Goal: Information Seeking & Learning: Find specific fact

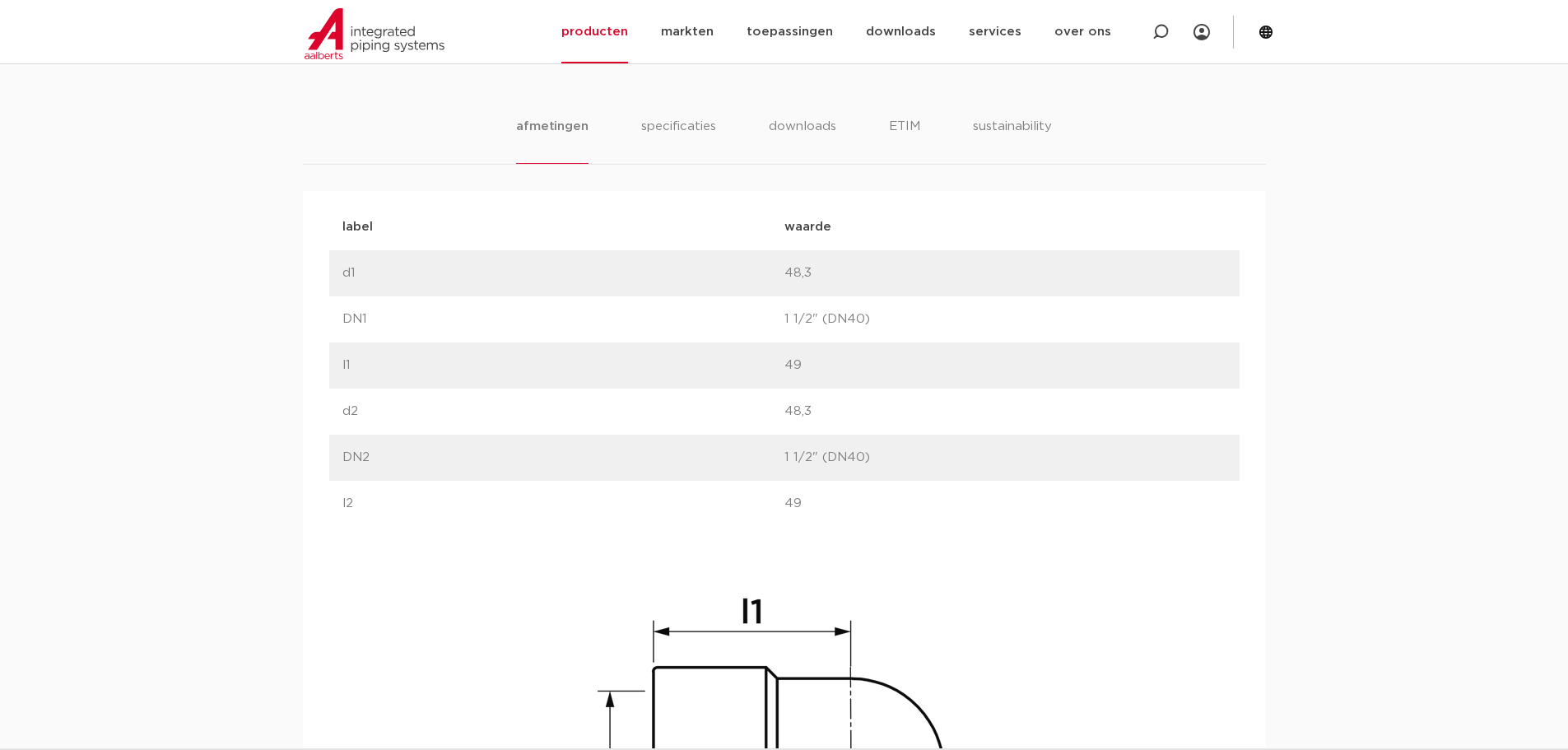
scroll to position [837, 0]
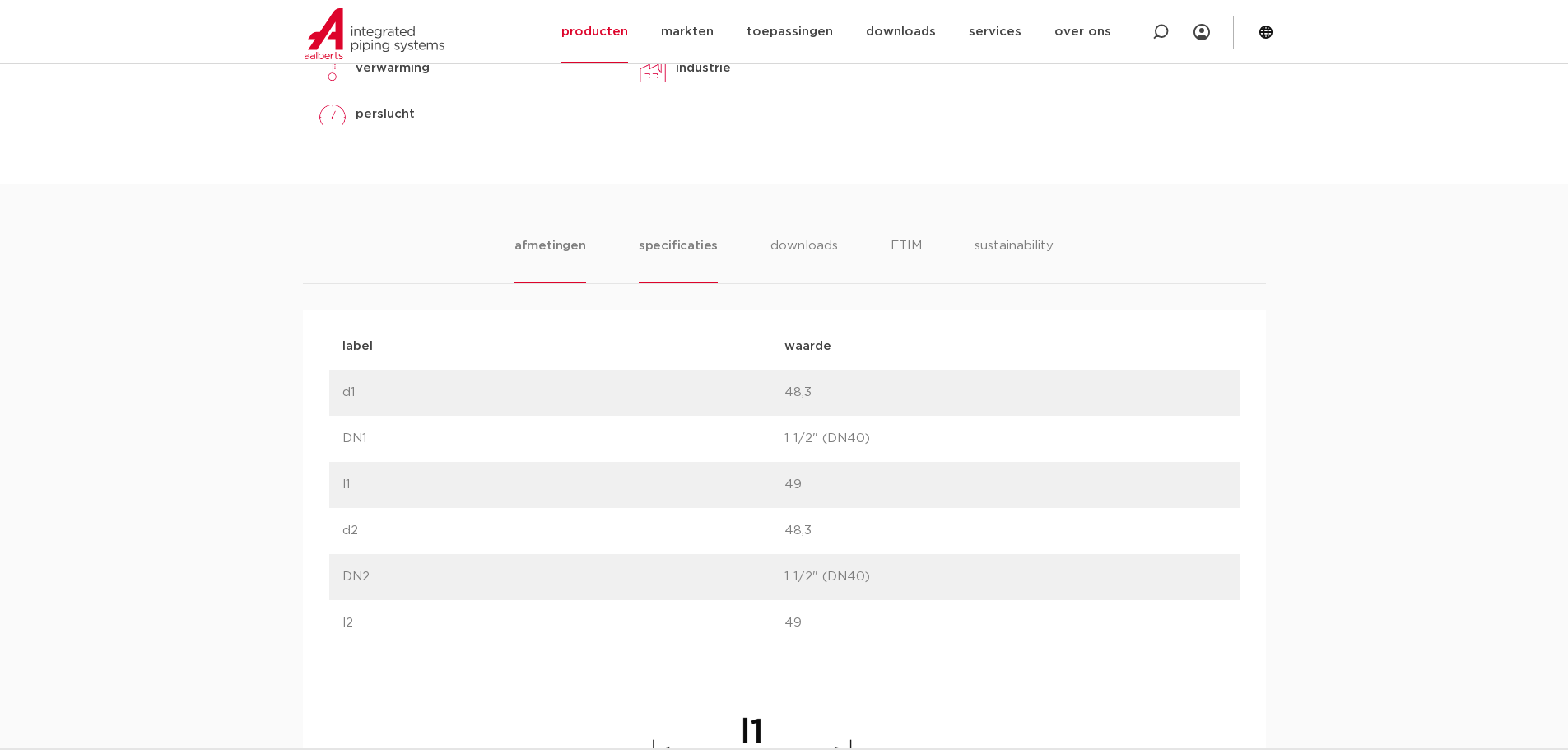
click at [698, 255] on li "specificaties" at bounding box center [677, 260] width 79 height 47
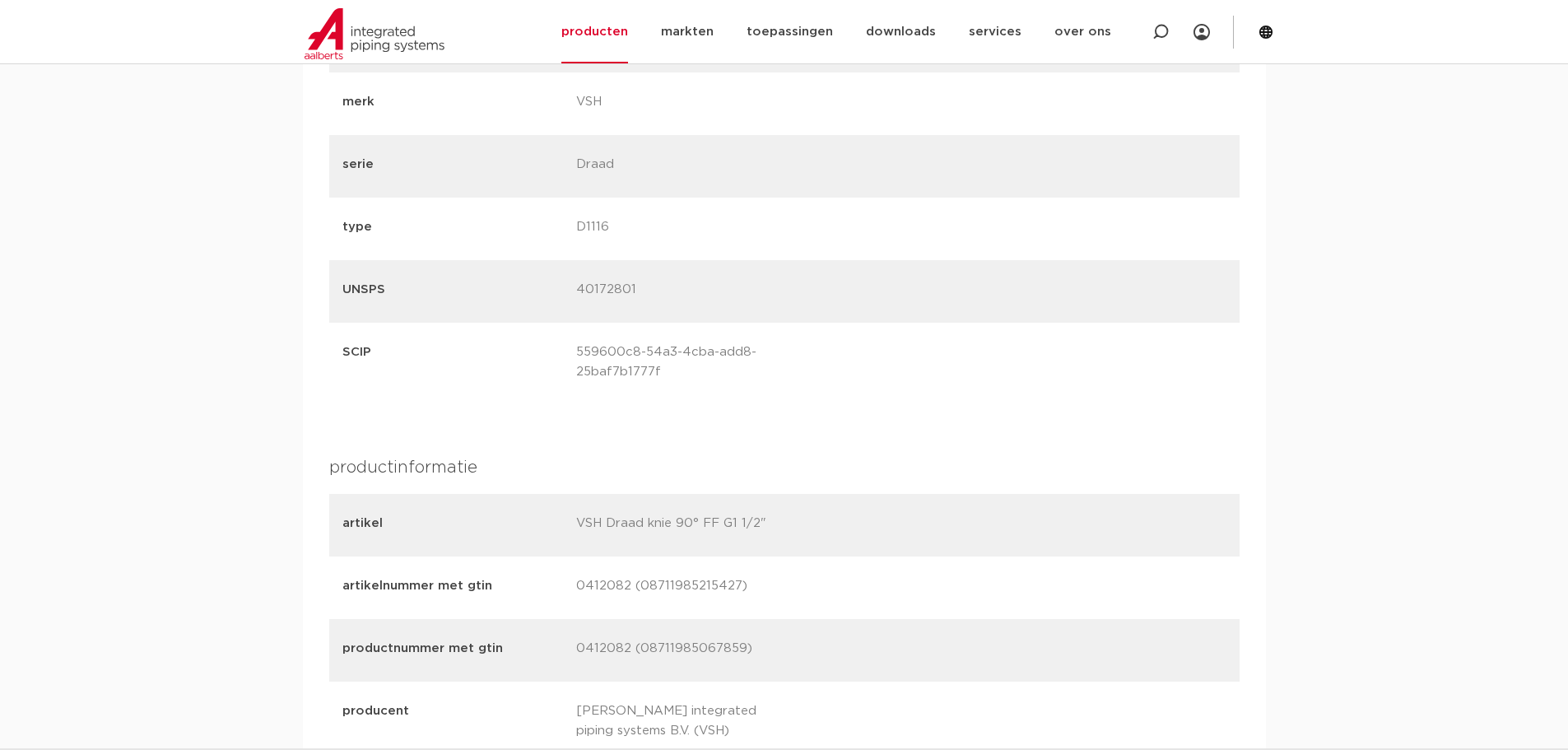
scroll to position [1907, 0]
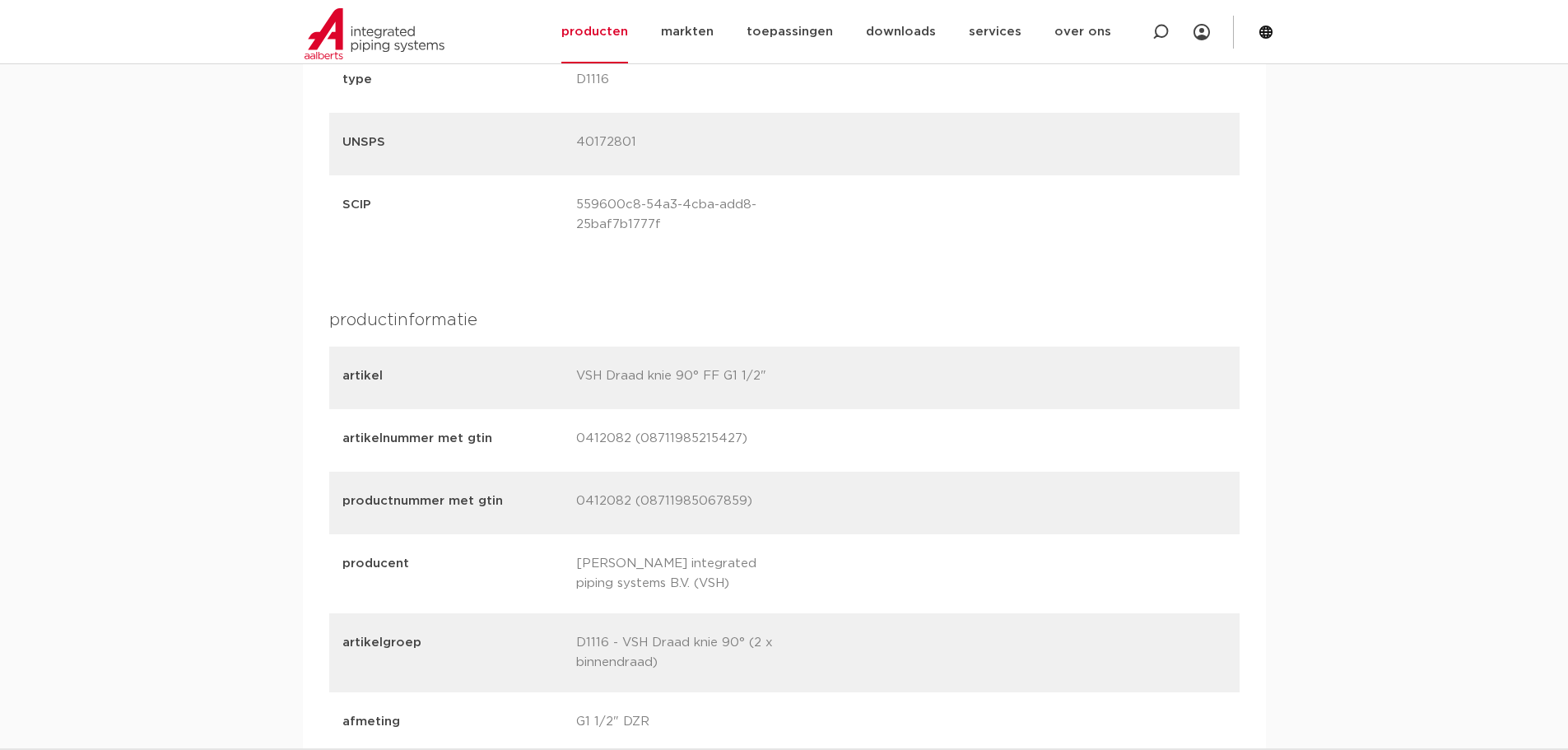
click at [610, 440] on p "0412082 (08711985215427)" at bounding box center [687, 440] width 221 height 23
copy p "0412082"
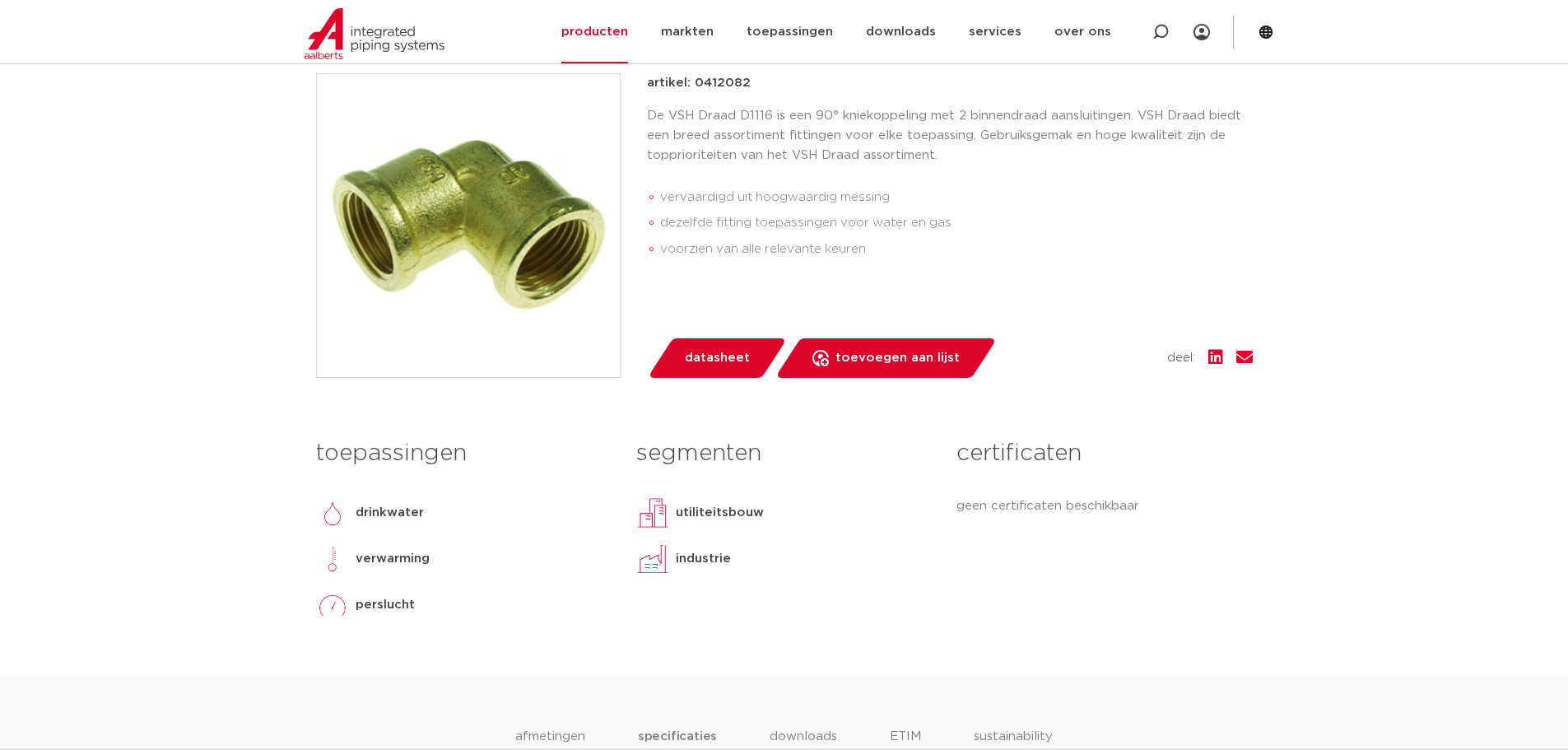
scroll to position [261, 0]
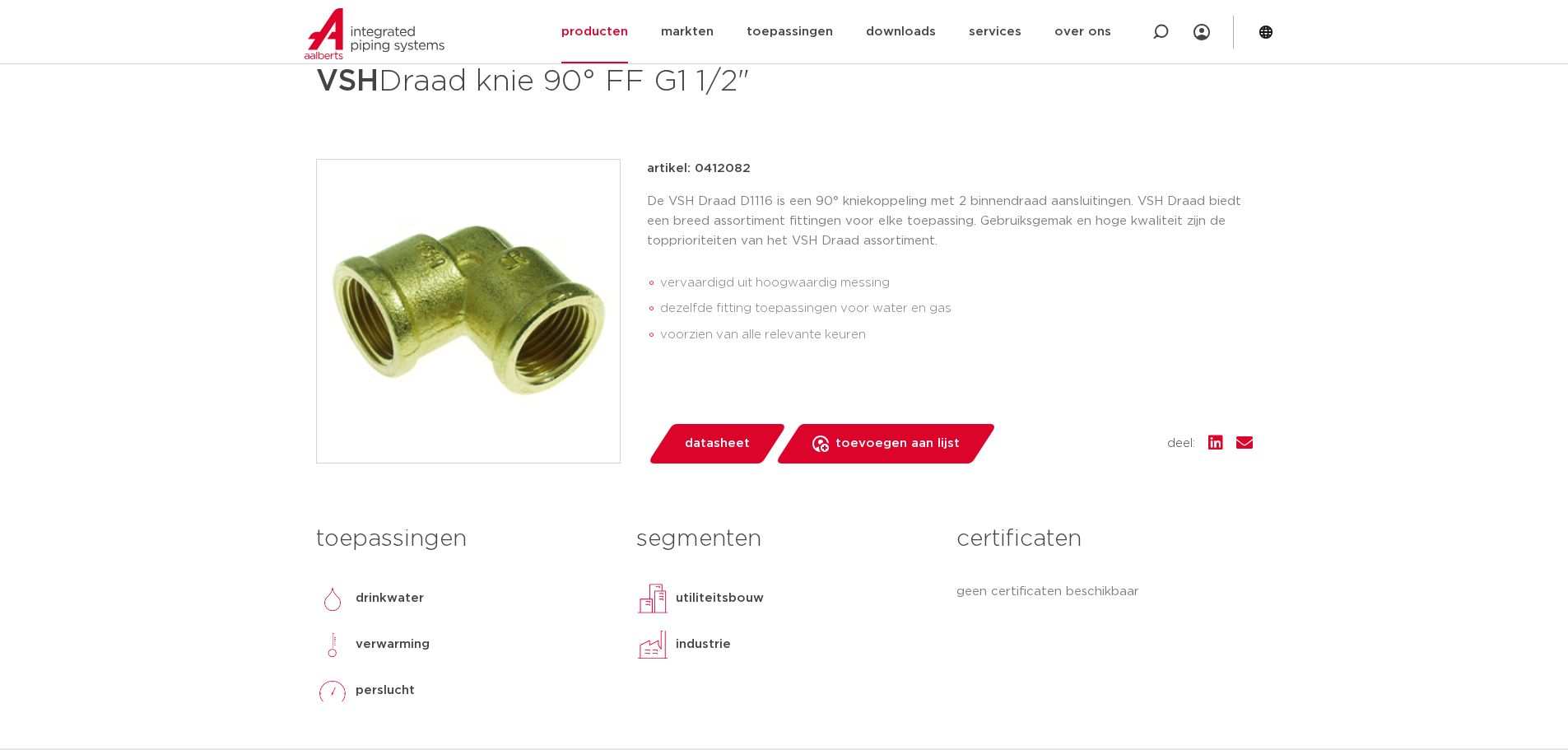
click at [958, 252] on div "De VSH Draad D1116 is een 90° kniekoppeling met 2 binnendraad aansluitingen. VS…" at bounding box center [950, 274] width 606 height 163
click at [943, 268] on ul "vervaardigd uit hoogwaardig messing dezelfde fitting toepassingen voor water en…" at bounding box center [950, 309] width 606 height 93
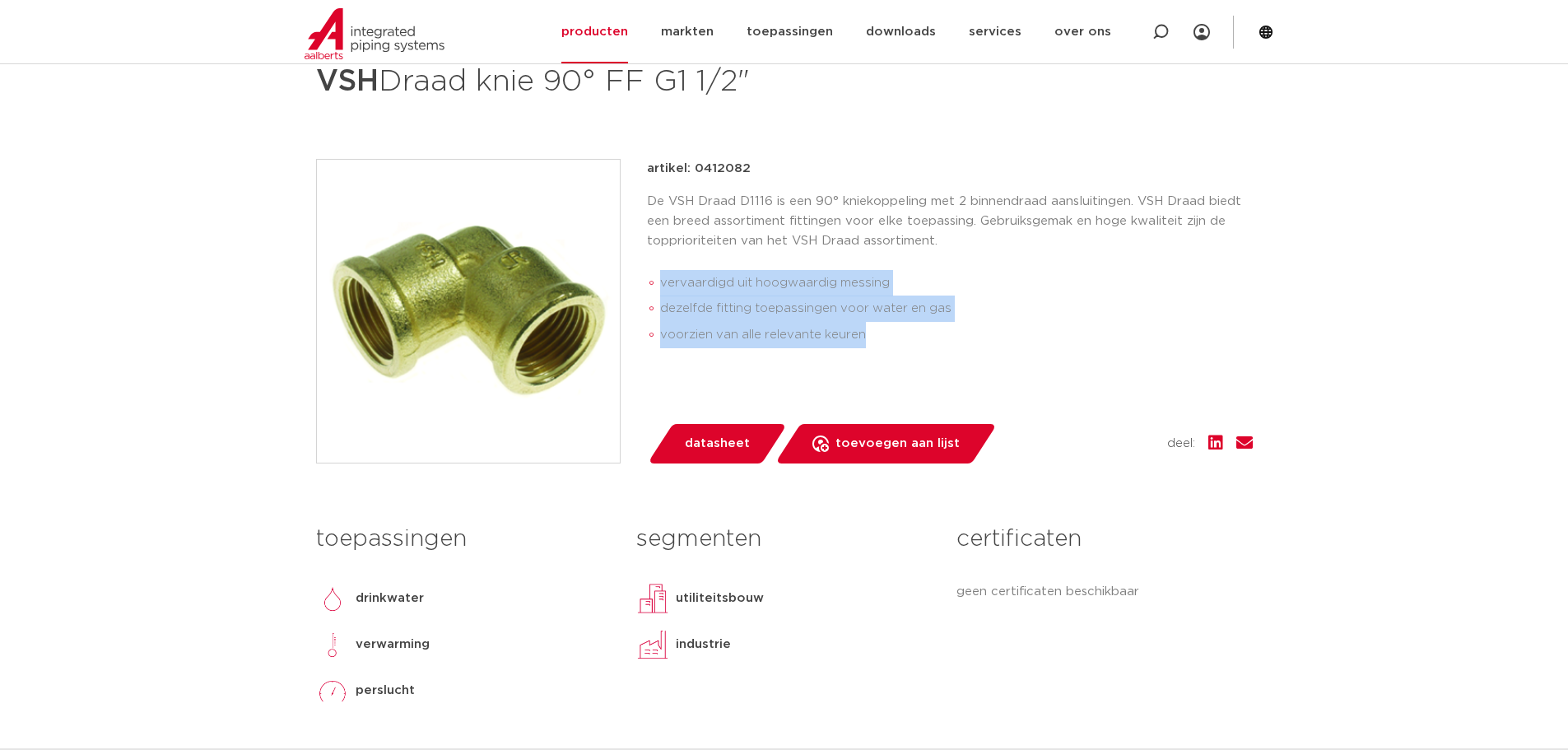
drag, startPoint x: 872, startPoint y: 336, endPoint x: 657, endPoint y: 277, distance: 222.9
click at [657, 277] on ul "vervaardigd uit hoogwaardig messing dezelfde fitting toepassingen voor water en…" at bounding box center [950, 309] width 606 height 93
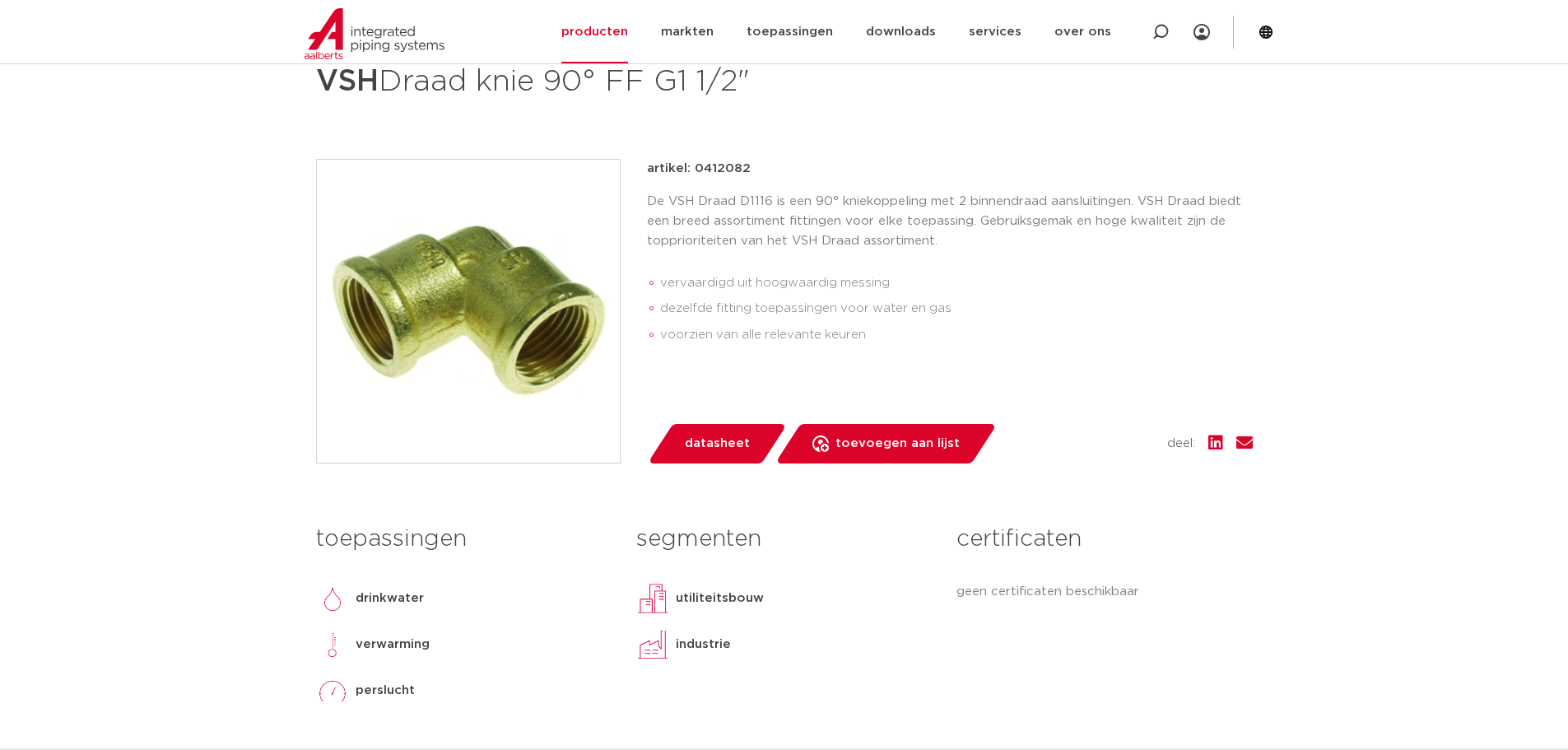
click at [847, 190] on div "artikel: 0412082 De VSH Draad D1116 is een 90° kniekoppeling met 2 binnendraad …" at bounding box center [950, 257] width 606 height 196
drag, startPoint x: 941, startPoint y: 297, endPoint x: 945, endPoint y: 308, distance: 11.7
click at [944, 297] on li "dezelfde fitting toepassingen voor water en gas" at bounding box center [957, 308] width 593 height 26
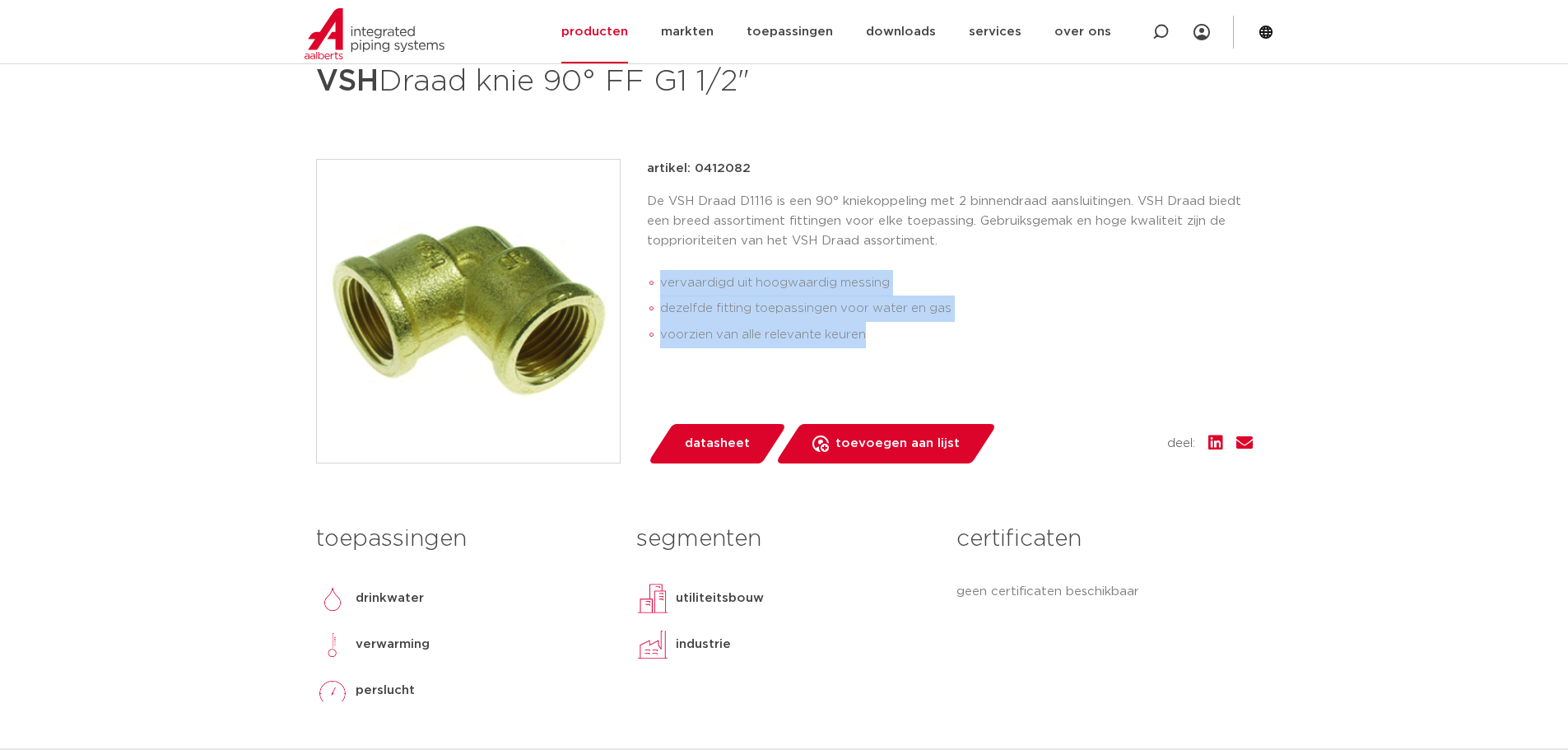
drag, startPoint x: 917, startPoint y: 336, endPoint x: 659, endPoint y: 292, distance: 261.7
click at [659, 292] on ul "vervaardigd uit hoogwaardig messing dezelfde fitting toepassingen voor water en…" at bounding box center [950, 309] width 606 height 93
